Goal: Entertainment & Leisure: Consume media (video, audio)

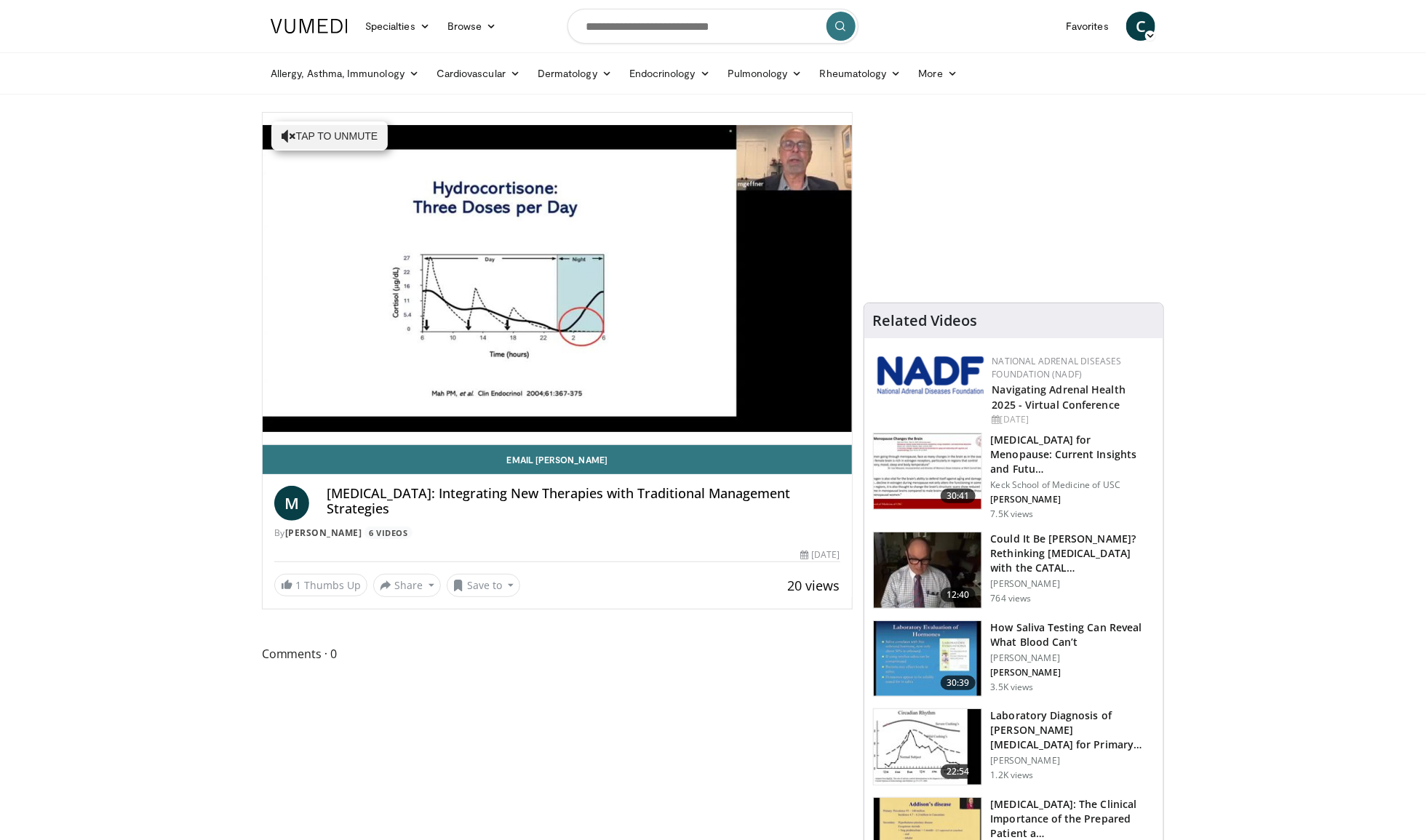
click at [412, 494] on h4 "[MEDICAL_DATA]: Integrating New Therapies with Traditional Management Strategies" at bounding box center [584, 500] width 514 height 31
copy div "[MEDICAL_DATA]: Integrating New Therapies with Traditional Management Strategies"
